Goal: Task Accomplishment & Management: Manage account settings

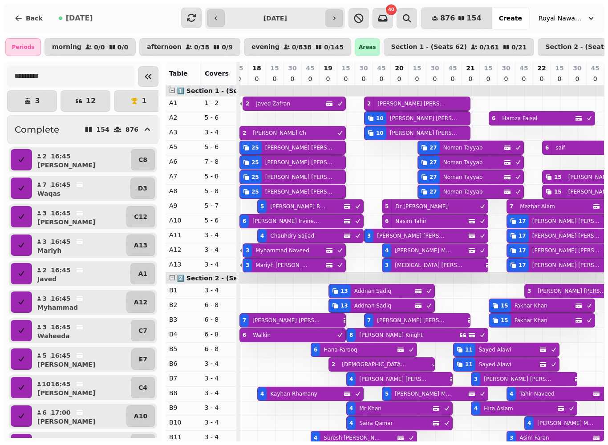
scroll to position [0, 63]
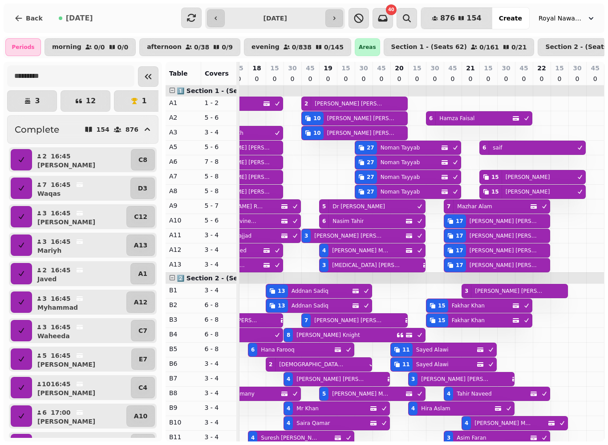
type input "**********"
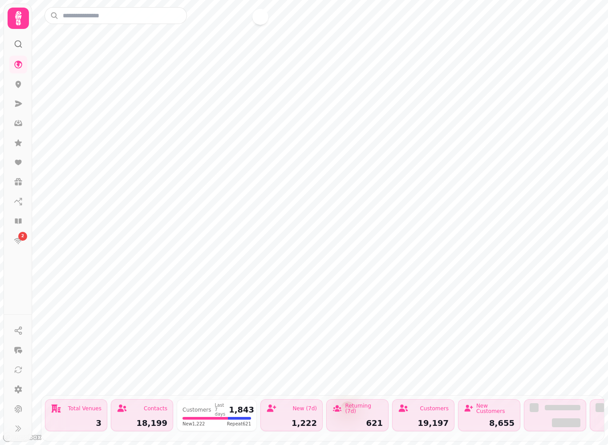
click at [19, 16] on icon at bounding box center [18, 18] width 6 height 14
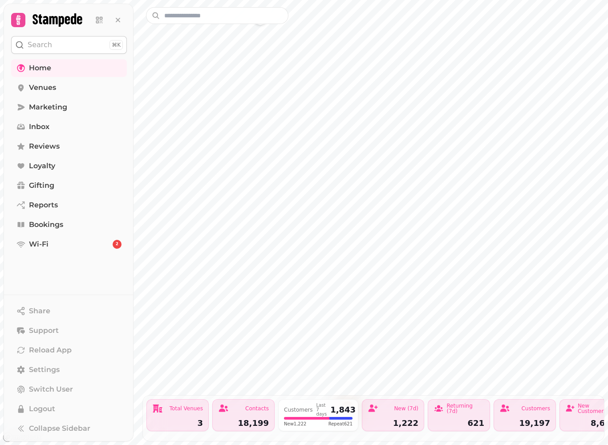
click at [58, 213] on link "Reports" at bounding box center [69, 205] width 116 height 18
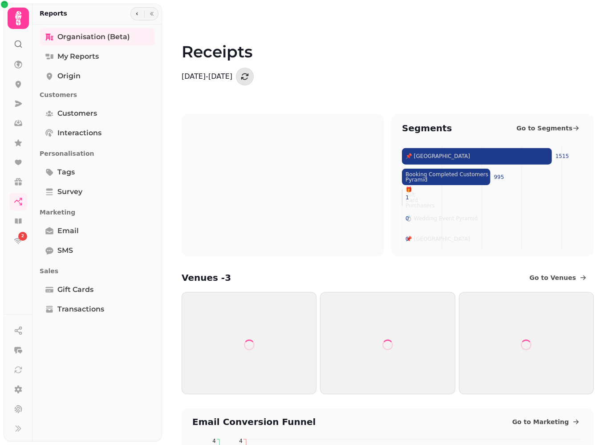
click at [19, 22] on icon at bounding box center [18, 18] width 6 height 14
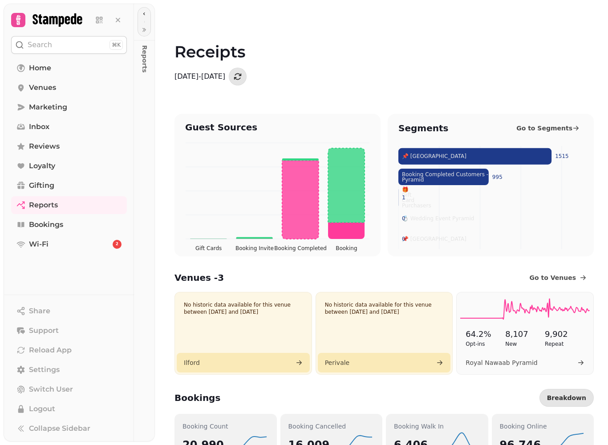
click at [62, 227] on span "Bookings" at bounding box center [46, 224] width 34 height 11
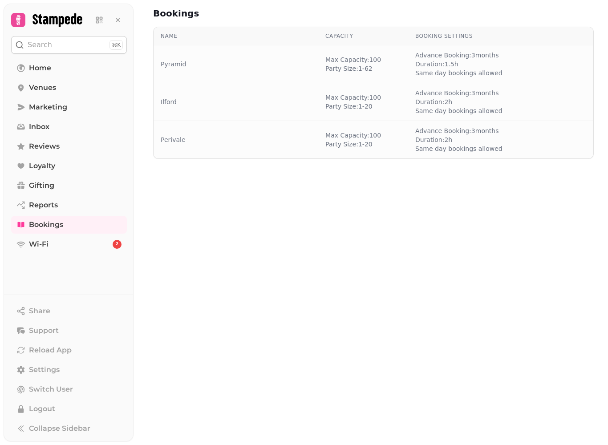
click at [296, 59] on td "Pyramid" at bounding box center [236, 64] width 165 height 38
click at [243, 68] on div "Pyramid" at bounding box center [236, 64] width 150 height 9
click at [421, 69] on span "Same day bookings allowed" at bounding box center [458, 73] width 87 height 9
click at [49, 226] on span "Bookings" at bounding box center [46, 224] width 34 height 11
click at [235, 57] on td "Pyramid" at bounding box center [236, 64] width 165 height 38
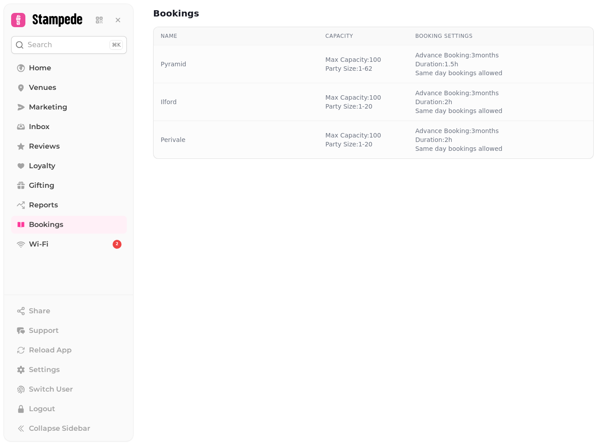
click at [167, 65] on link "Pyramid" at bounding box center [173, 64] width 25 height 9
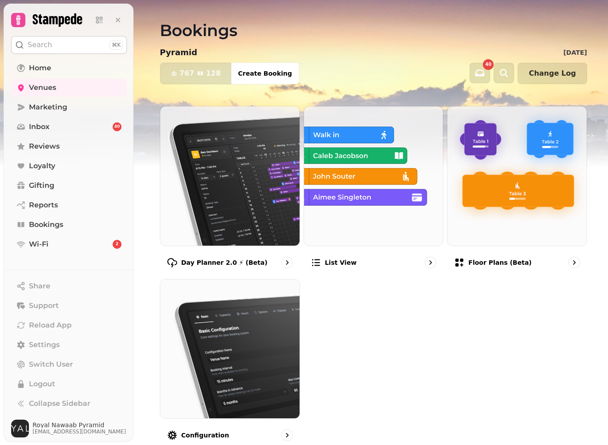
click at [233, 182] on img at bounding box center [229, 175] width 139 height 139
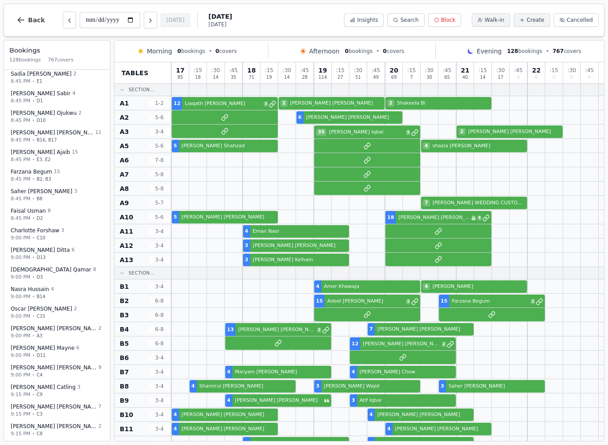
scroll to position [2113, 0]
click at [406, 19] on span "Search" at bounding box center [409, 19] width 18 height 7
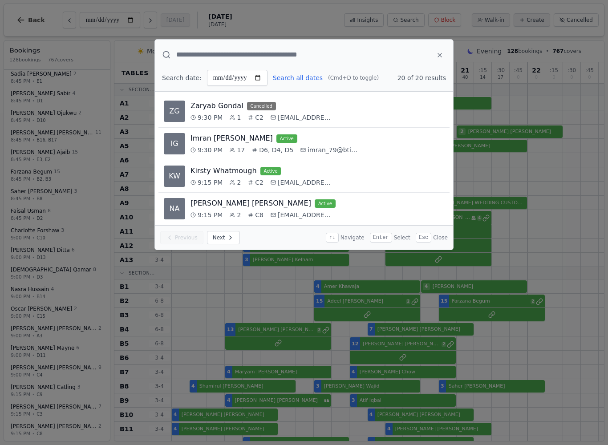
click at [441, 56] on icon at bounding box center [439, 55] width 7 height 7
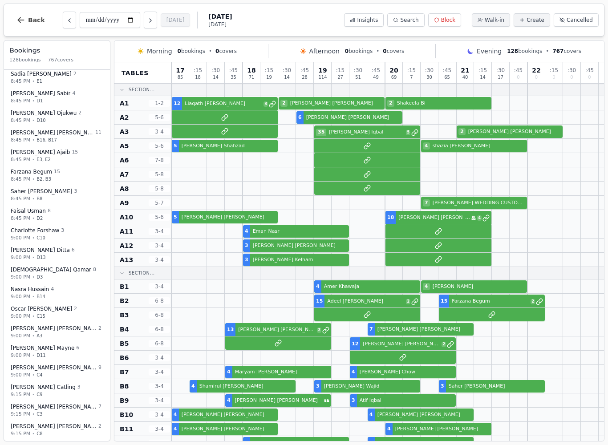
click at [536, 17] on span "Create" at bounding box center [536, 19] width 18 height 7
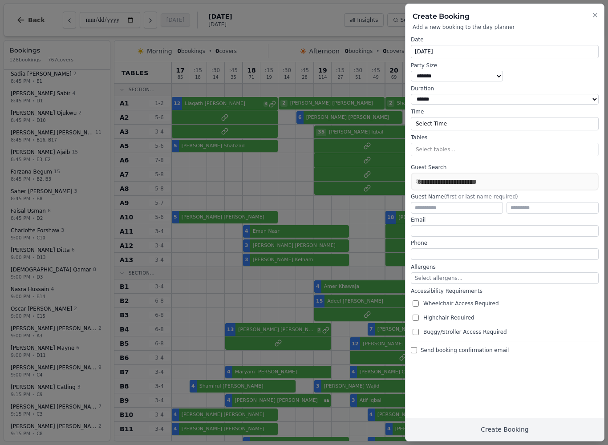
click at [603, 12] on div "Create Booking Add a new booking to the day planner" at bounding box center [504, 17] width 199 height 27
click at [596, 15] on icon "button" at bounding box center [594, 15] width 7 height 7
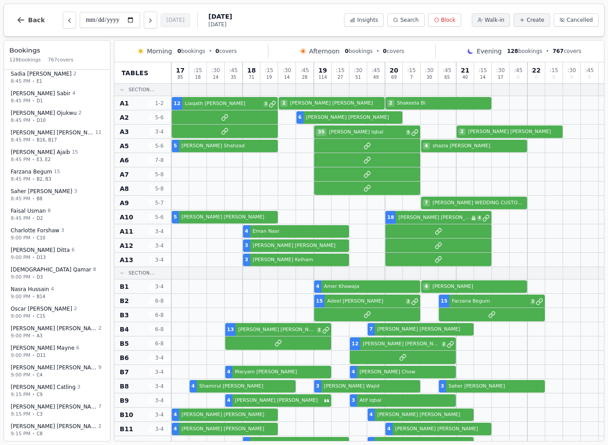
scroll to position [0, 0]
click at [500, 16] on button "Walk-in" at bounding box center [491, 19] width 38 height 13
select select "****"
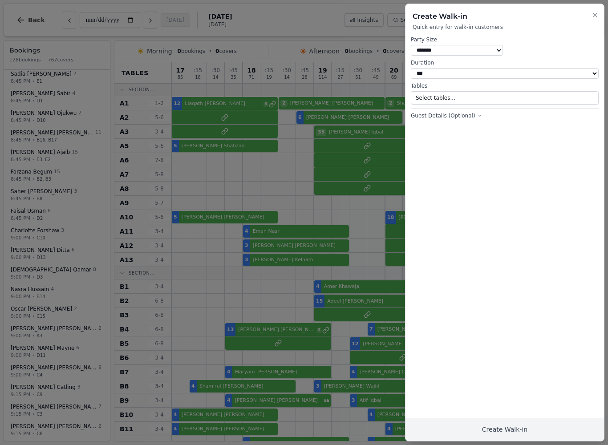
select select "*"
click at [542, 95] on button "Select tables..." at bounding box center [505, 97] width 188 height 13
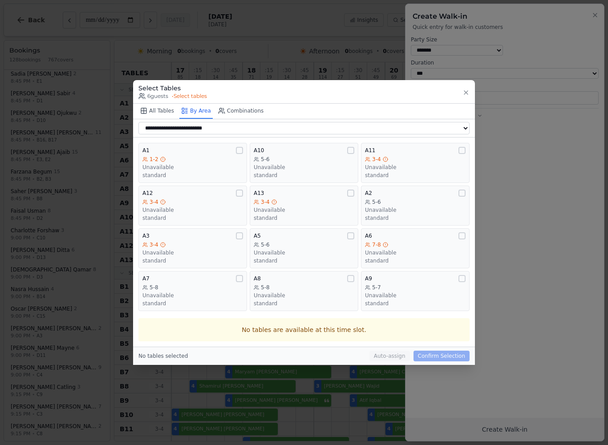
click at [469, 88] on button "button" at bounding box center [465, 91] width 7 height 12
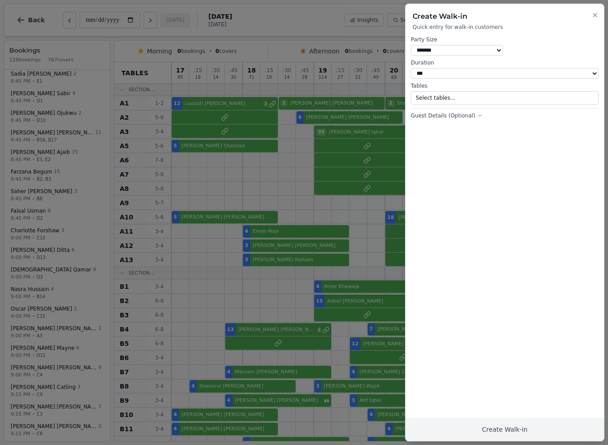
click at [300, 235] on div at bounding box center [304, 222] width 608 height 445
click at [598, 9] on button "Close" at bounding box center [594, 14] width 7 height 11
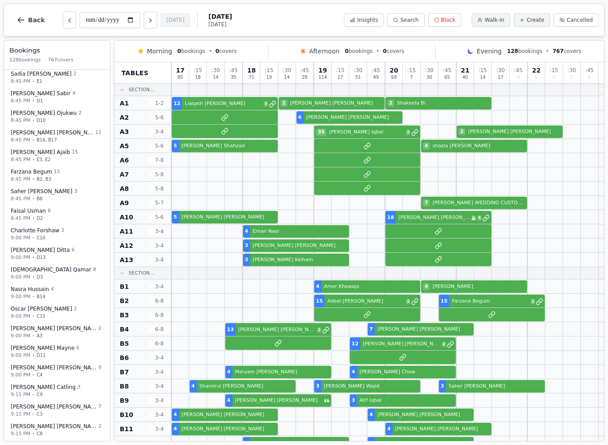
click at [52, 344] on button "Regan Mayne 6 9:00 PM • D11" at bounding box center [57, 351] width 102 height 21
select select "****"
select select "*"
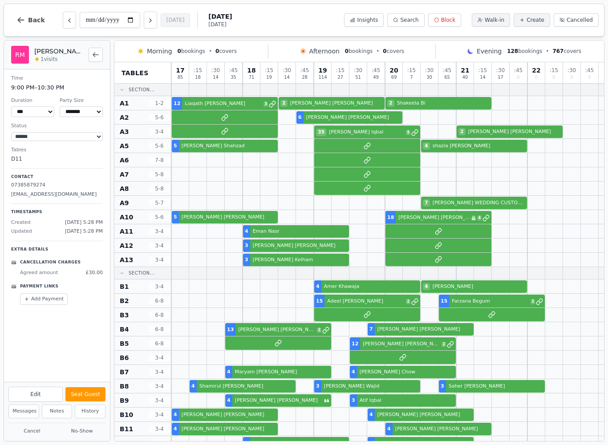
click at [95, 387] on button "Seat Guest" at bounding box center [85, 394] width 40 height 14
click at [95, 389] on button "Complete" at bounding box center [87, 394] width 36 height 14
click at [73, 138] on select "**********" at bounding box center [57, 136] width 92 height 9
click at [570, 381] on div at bounding box center [571, 386] width 17 height 13
click at [100, 54] on button "Back to bookings list" at bounding box center [96, 55] width 14 height 14
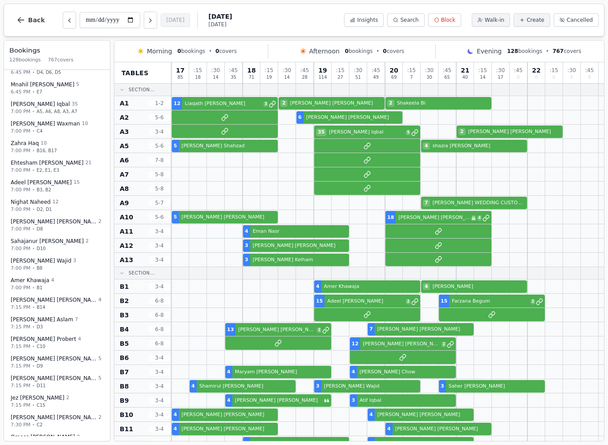
scroll to position [1028, 0]
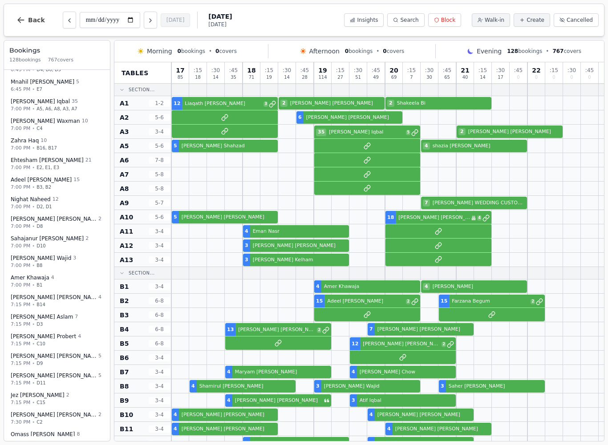
click at [54, 377] on span "REHANA QAYUM" at bounding box center [54, 375] width 86 height 7
select select "****"
select select "*"
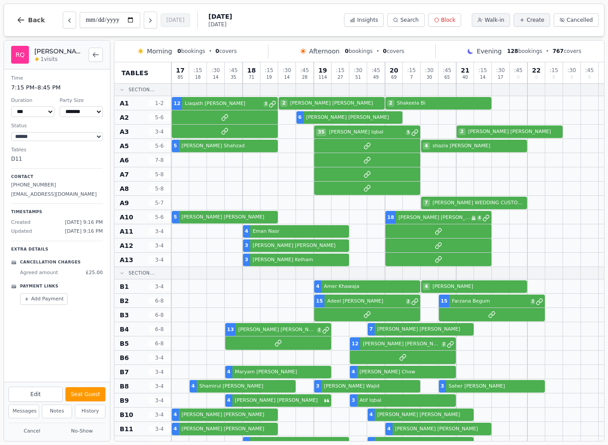
click at [93, 54] on icon "Back to bookings list" at bounding box center [95, 54] width 7 height 7
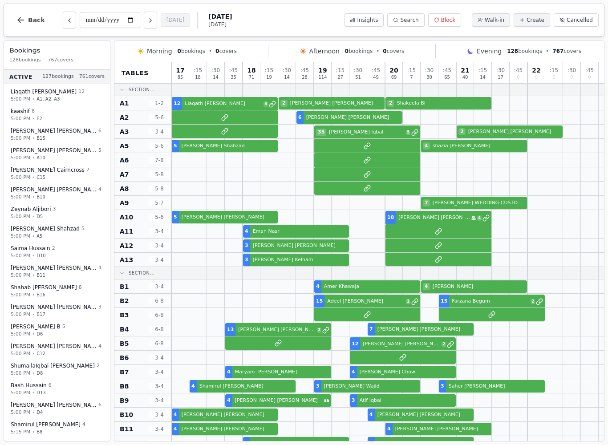
click at [367, 26] on button "Insights" at bounding box center [364, 19] width 40 height 13
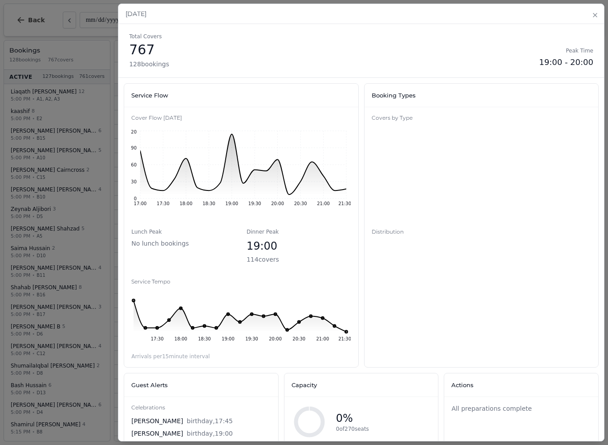
scroll to position [0, 0]
click at [595, 15] on icon "button" at bounding box center [594, 15] width 7 height 7
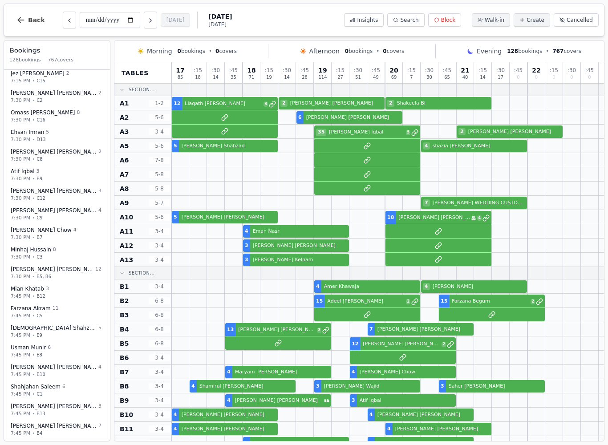
scroll to position [1351, 0]
click at [36, 28] on button "Back" at bounding box center [30, 19] width 43 height 21
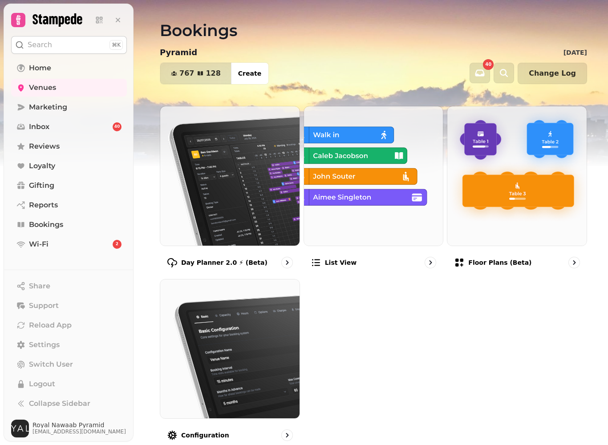
click at [384, 192] on img at bounding box center [373, 175] width 139 height 139
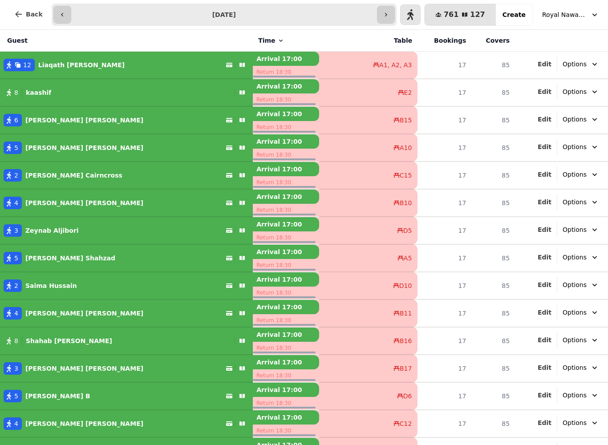
click at [574, 15] on span "Royal Nawaab Pyramid" at bounding box center [564, 14] width 45 height 9
click at [24, 16] on button "Back" at bounding box center [28, 14] width 43 height 21
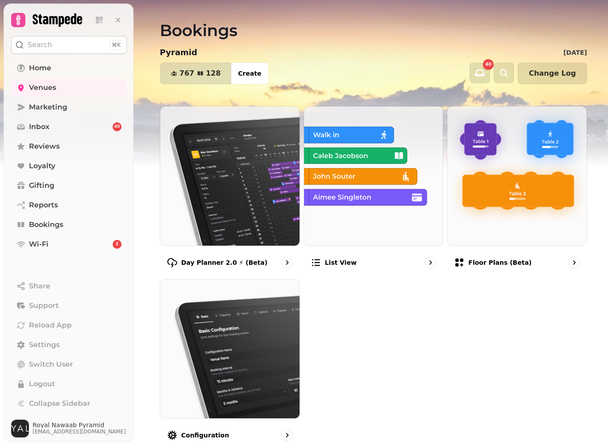
click at [225, 171] on img at bounding box center [229, 175] width 139 height 139
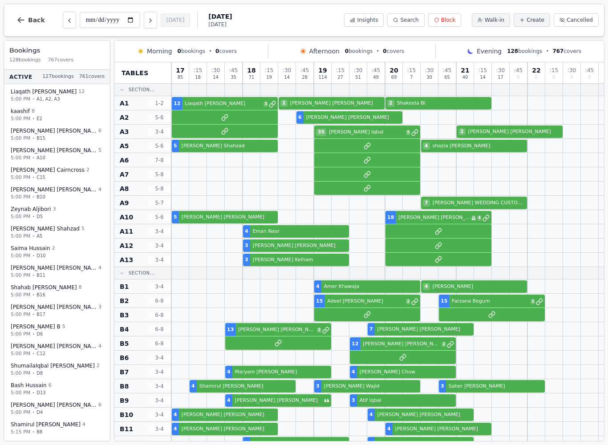
select select "****"
select select "*"
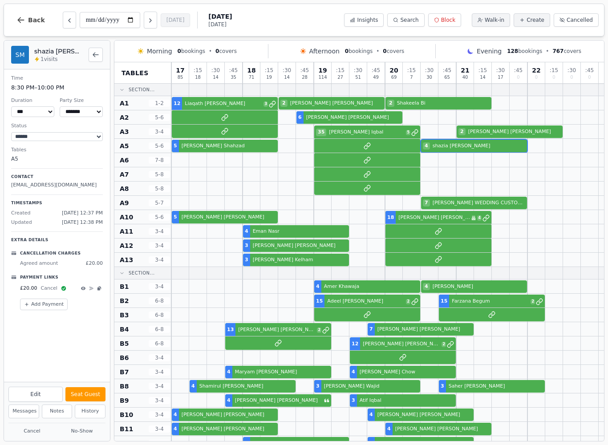
click at [49, 304] on button "Add Payment" at bounding box center [44, 305] width 48 height 12
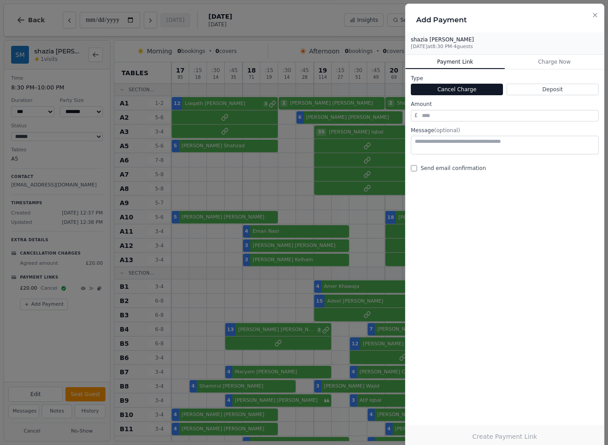
click at [51, 326] on div at bounding box center [304, 222] width 608 height 445
click at [604, 13] on div "Add Payment" at bounding box center [504, 18] width 199 height 28
click at [596, 13] on icon "button" at bounding box center [594, 15] width 7 height 7
